Goal: Task Accomplishment & Management: Complete application form

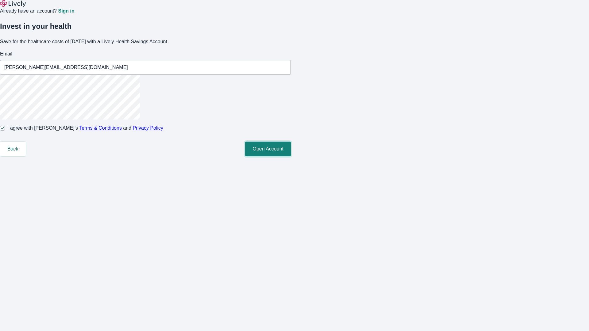
click at [291, 156] on button "Open Account" at bounding box center [268, 149] width 46 height 15
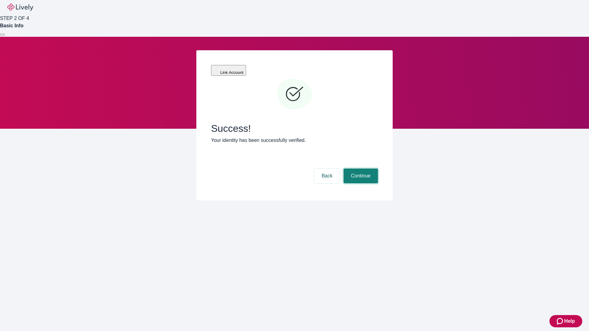
click at [360, 169] on button "Continue" at bounding box center [361, 176] width 34 height 15
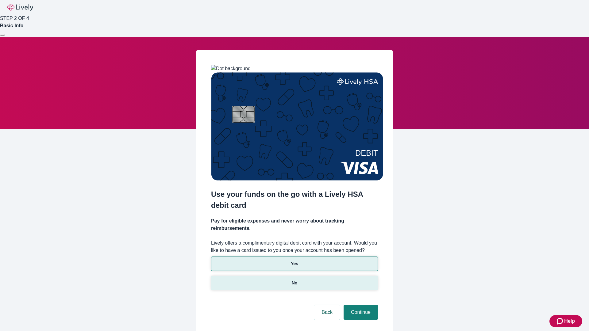
click at [294, 280] on p "No" at bounding box center [295, 283] width 6 height 6
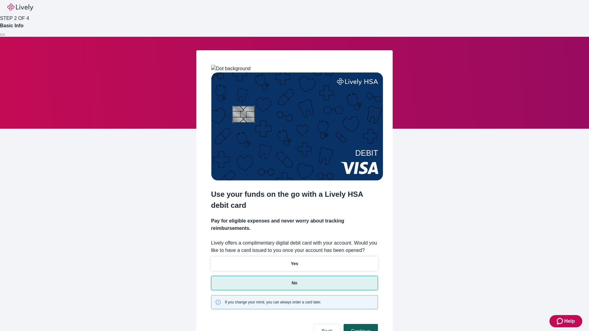
click at [360, 324] on button "Continue" at bounding box center [361, 331] width 34 height 15
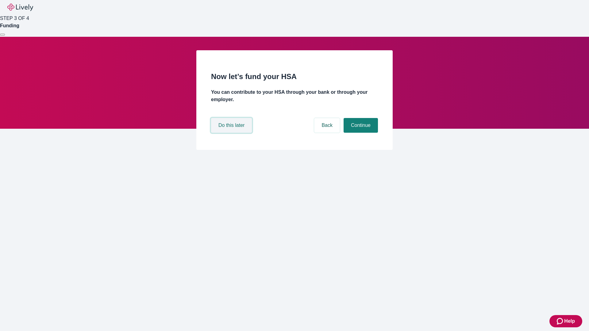
click at [232, 133] on button "Do this later" at bounding box center [231, 125] width 41 height 15
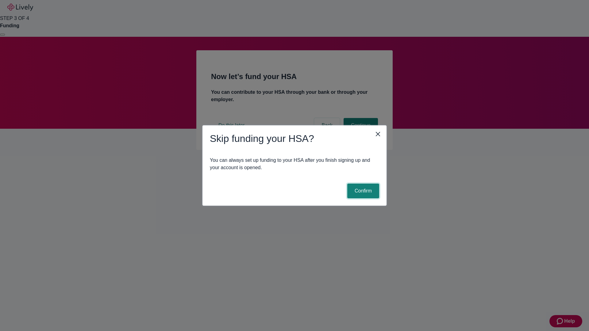
click at [362, 191] on button "Confirm" at bounding box center [363, 191] width 32 height 15
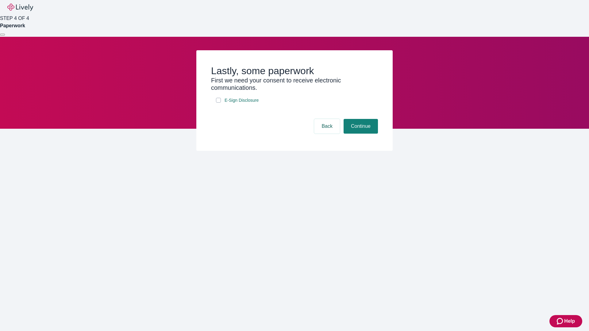
click at [218, 103] on input "E-Sign Disclosure" at bounding box center [218, 100] width 5 height 5
checkbox input "true"
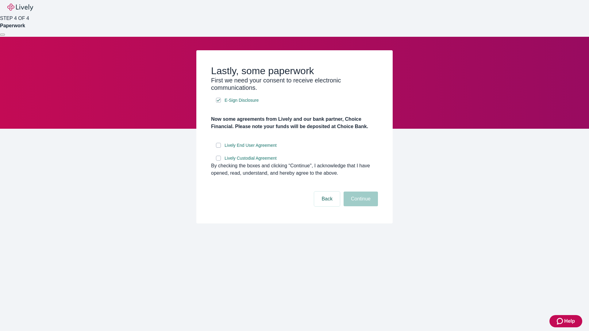
click at [218, 148] on input "Lively End User Agreement" at bounding box center [218, 145] width 5 height 5
checkbox input "true"
click at [218, 161] on input "Lively Custodial Agreement" at bounding box center [218, 158] width 5 height 5
checkbox input "true"
click at [360, 206] on button "Continue" at bounding box center [361, 199] width 34 height 15
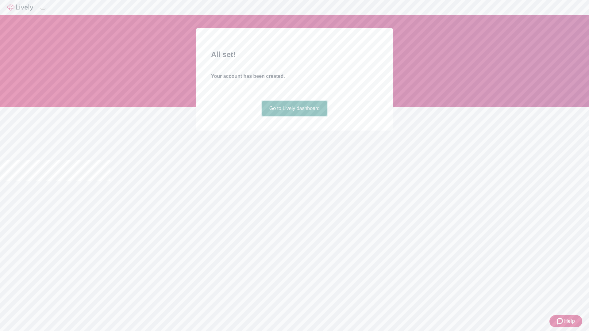
click at [294, 116] on link "Go to Lively dashboard" at bounding box center [294, 108] width 65 height 15
